Goal: Find specific page/section: Find specific page/section

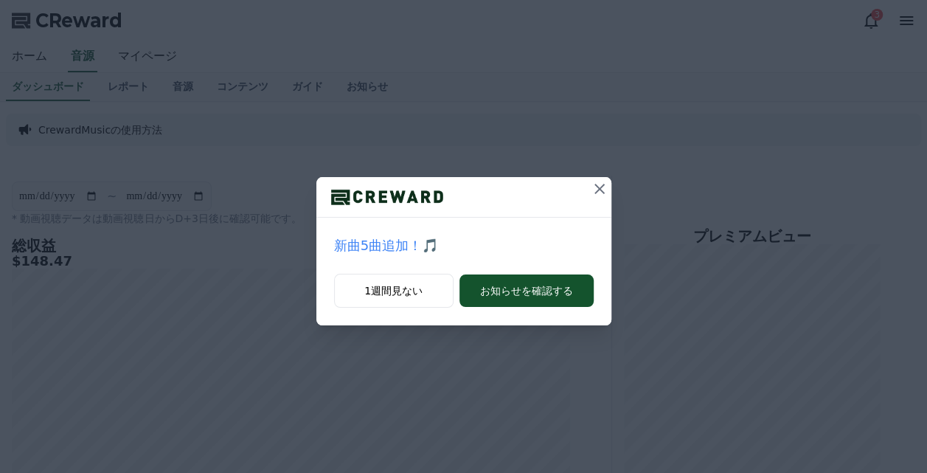
click at [600, 190] on icon at bounding box center [599, 189] width 10 height 10
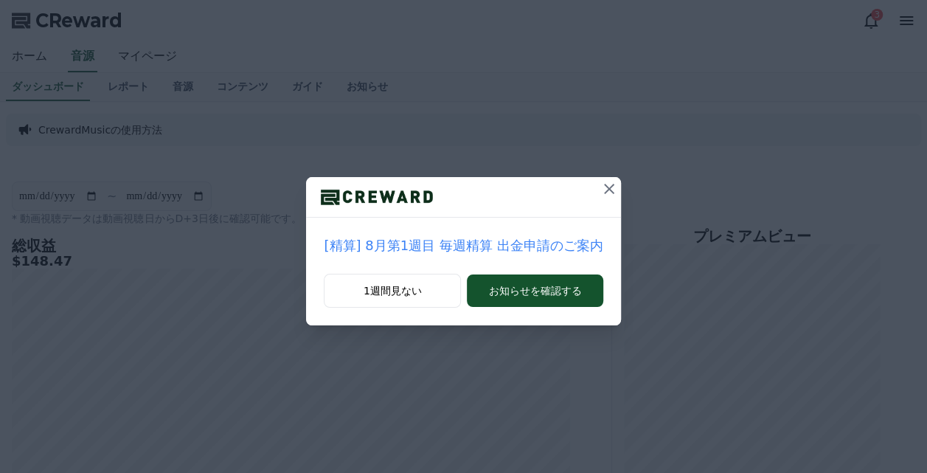
click at [604, 190] on icon at bounding box center [609, 189] width 10 height 10
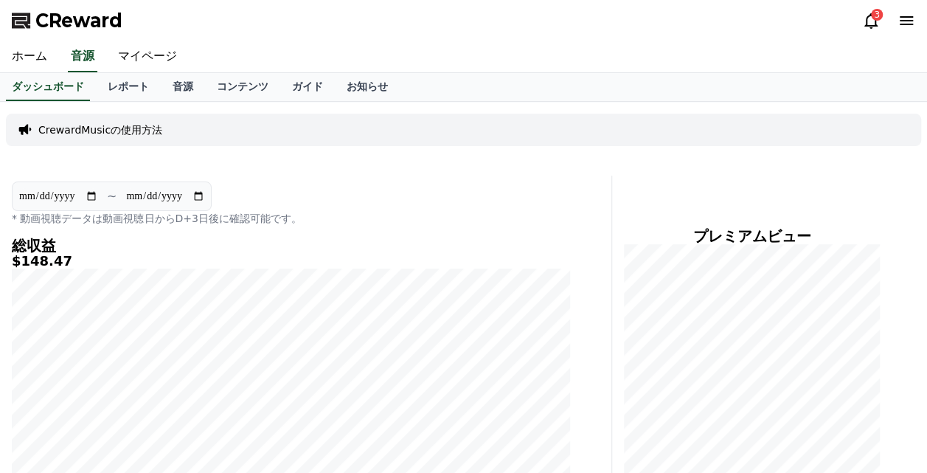
click at [880, 20] on div "3" at bounding box center [888, 21] width 53 height 18
click at [874, 20] on div "3" at bounding box center [877, 15] width 12 height 12
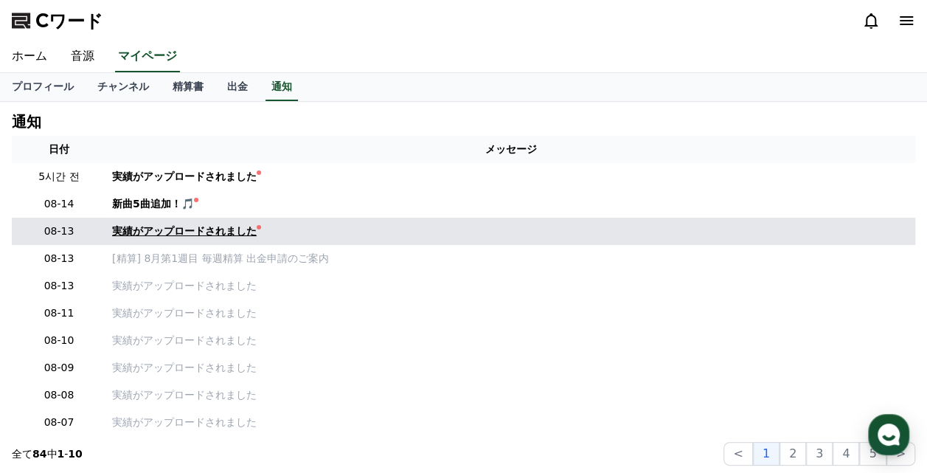
click at [207, 226] on font "実績がアップロードされました" at bounding box center [184, 231] width 144 height 12
